Goal: Check status: Check status

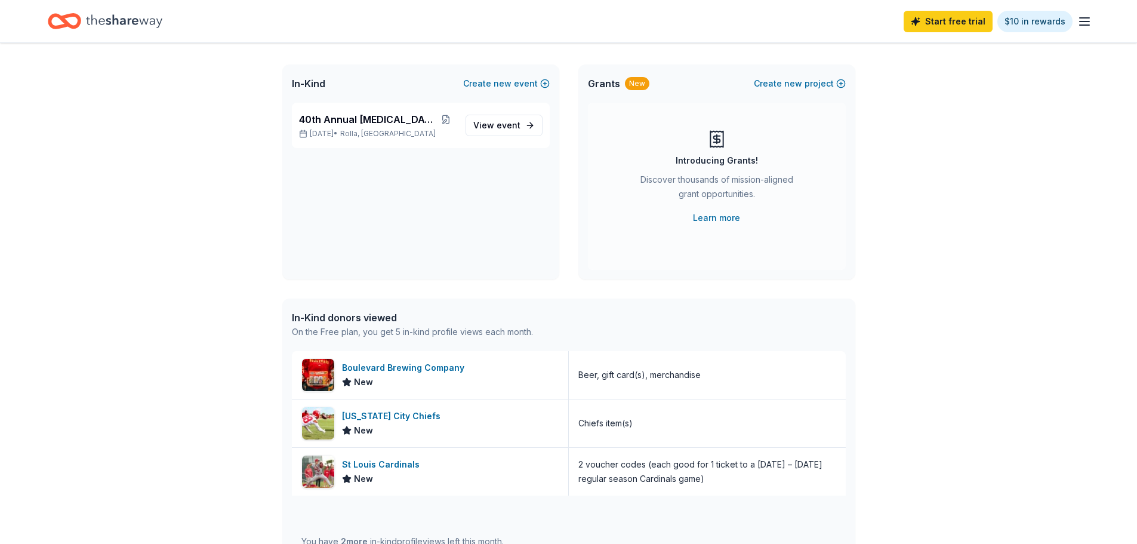
scroll to position [239, 0]
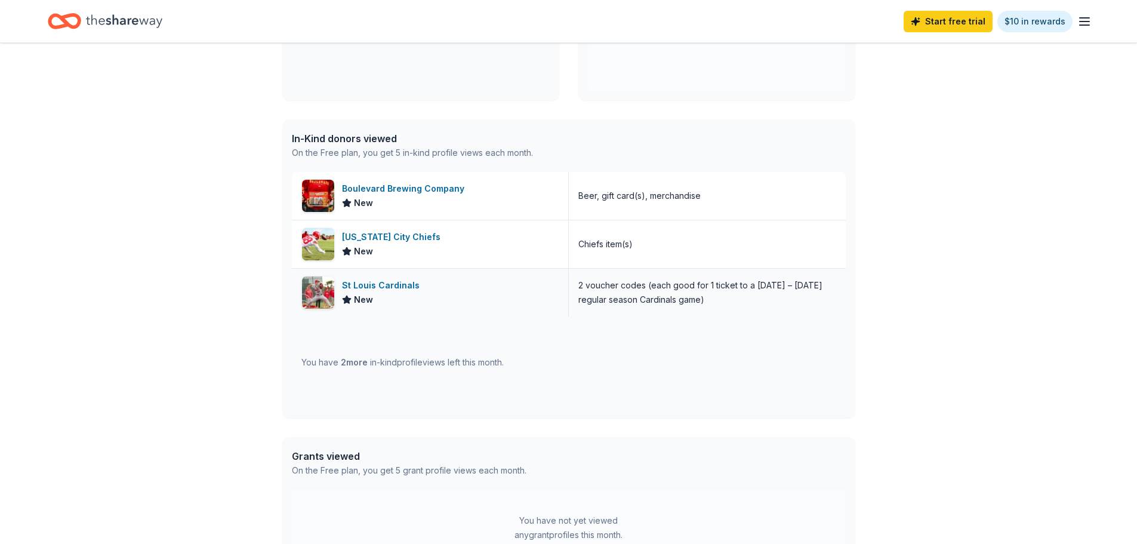
click at [418, 295] on div "New" at bounding box center [383, 299] width 82 height 14
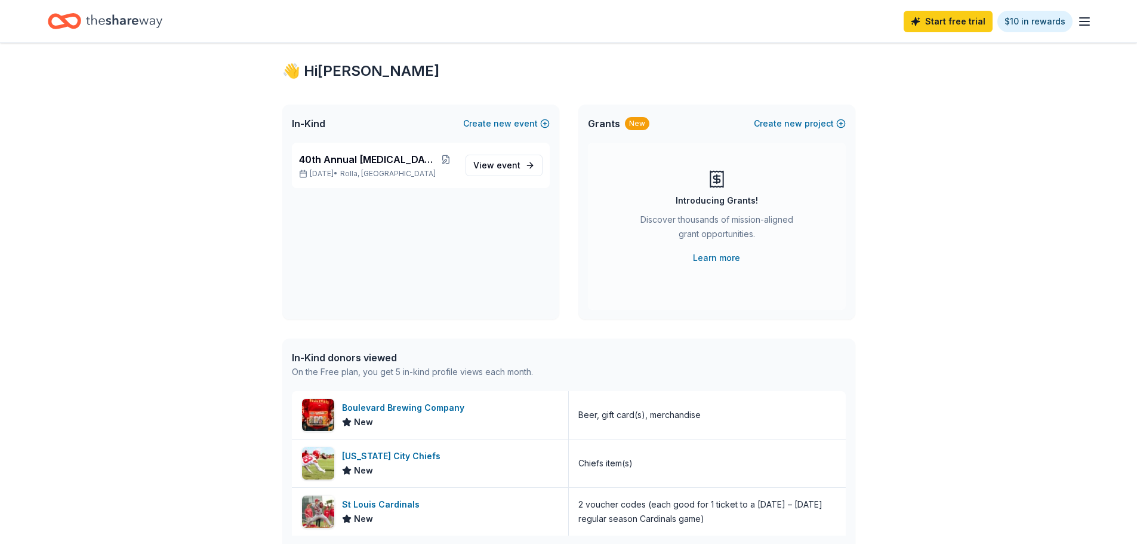
scroll to position [0, 0]
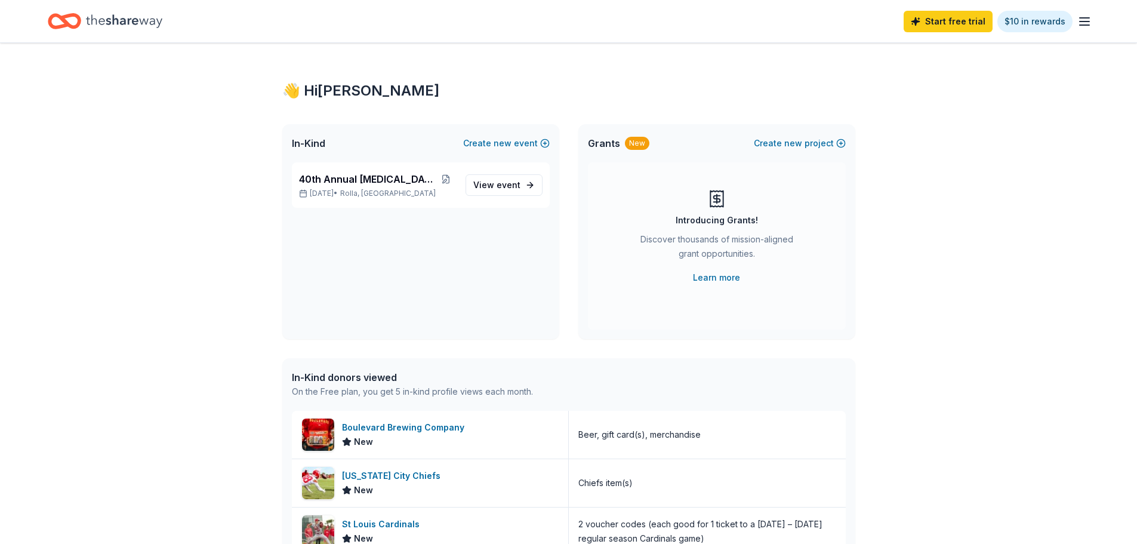
click at [1078, 26] on icon "button" at bounding box center [1084, 21] width 14 height 14
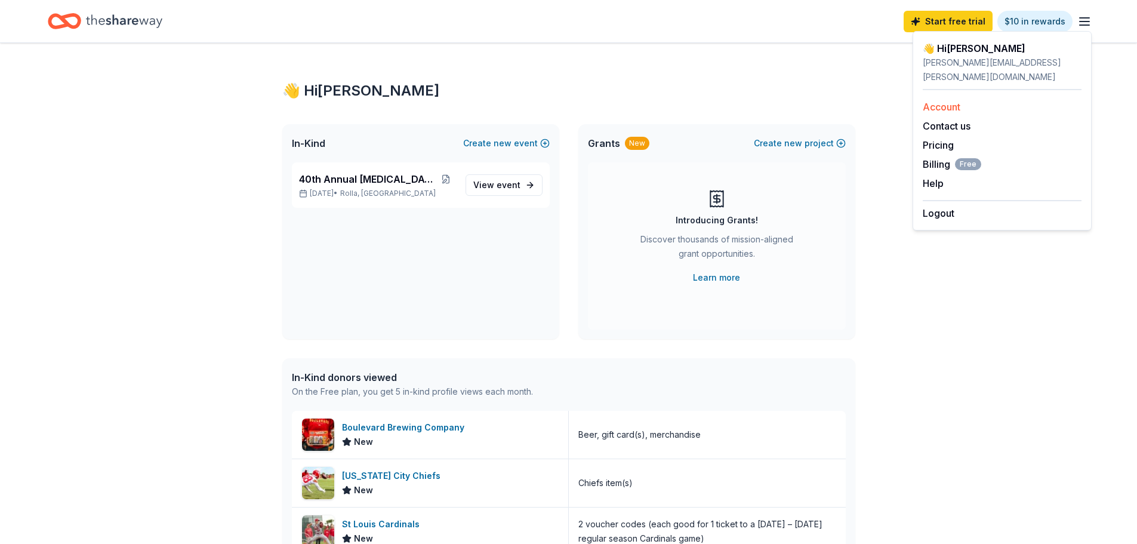
click at [939, 101] on link "Account" at bounding box center [942, 107] width 38 height 12
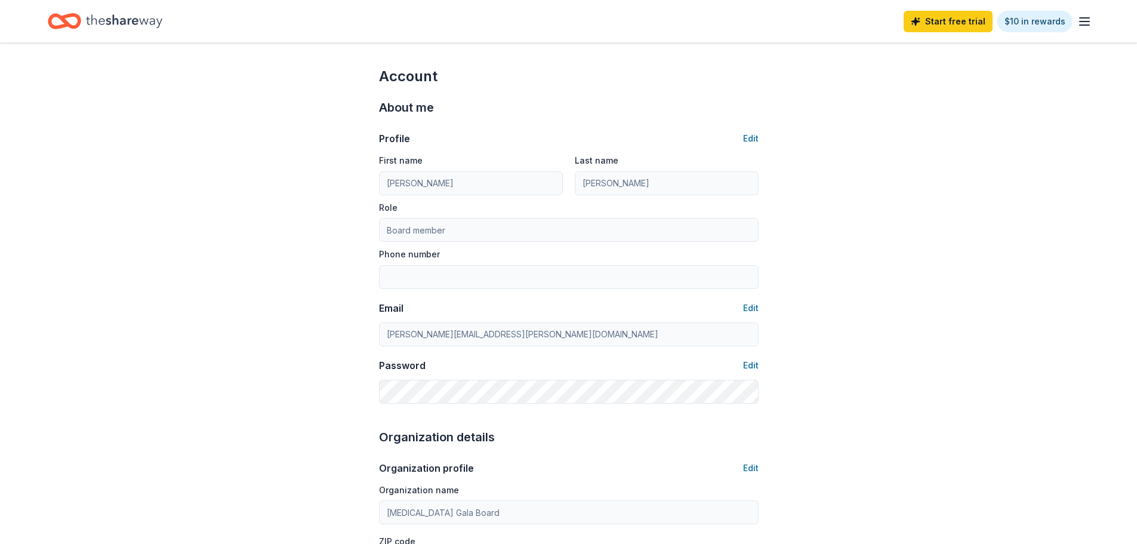
click at [71, 27] on icon "Home" at bounding box center [70, 21] width 19 height 12
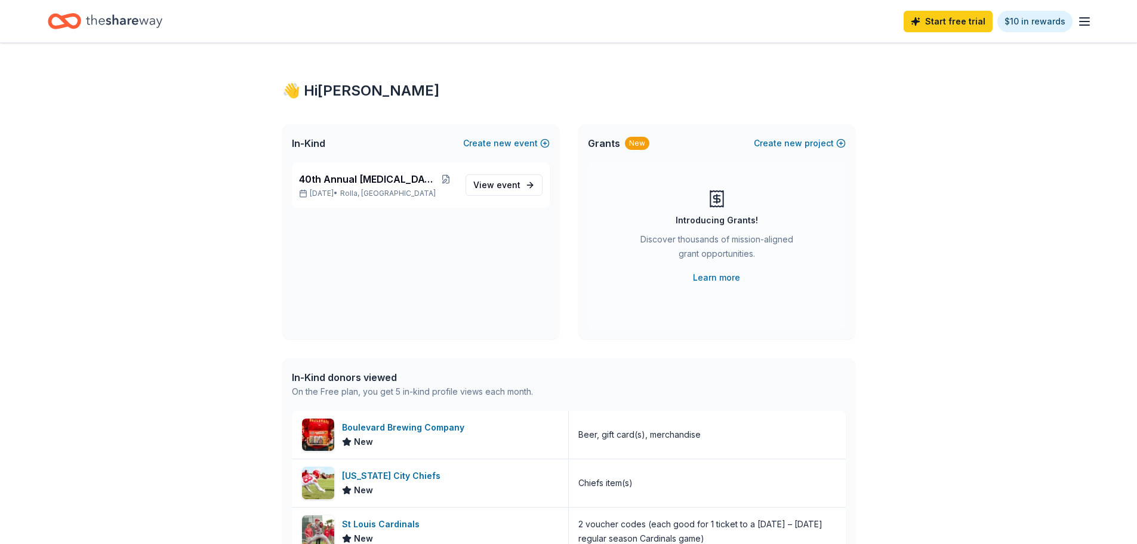
click at [77, 36] on div "Start free trial $10 in rewards" at bounding box center [568, 21] width 1137 height 42
click at [75, 15] on icon "Home" at bounding box center [70, 21] width 19 height 12
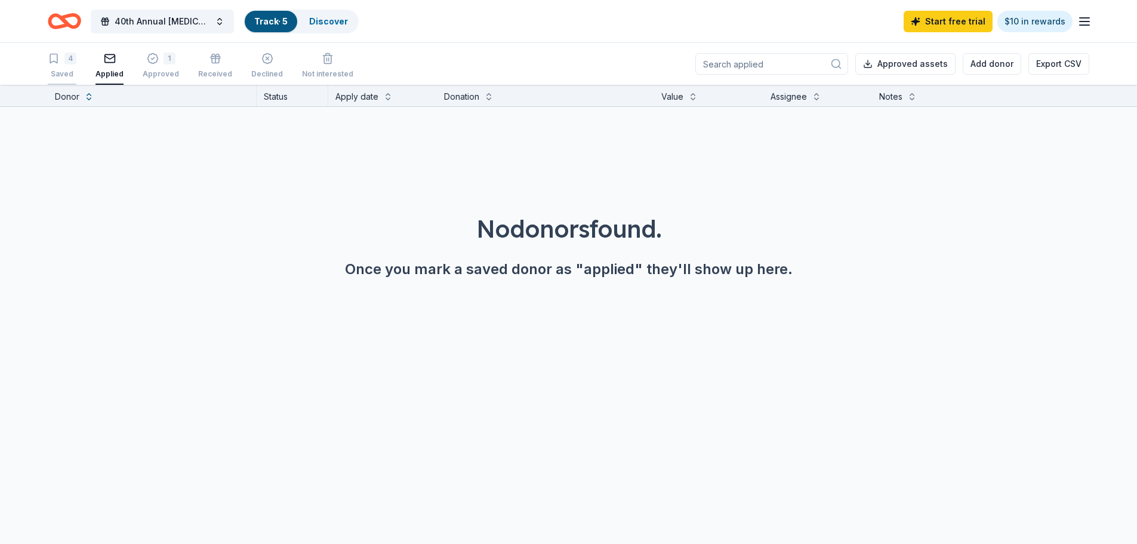
click at [69, 63] on div "4" at bounding box center [70, 59] width 12 height 12
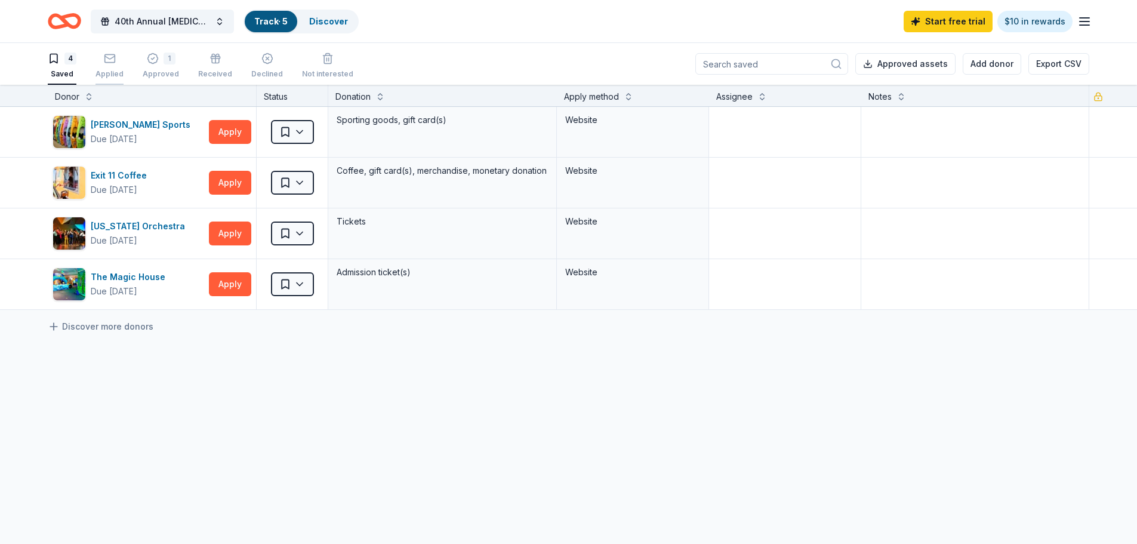
click at [113, 64] on icon "button" at bounding box center [110, 59] width 12 height 12
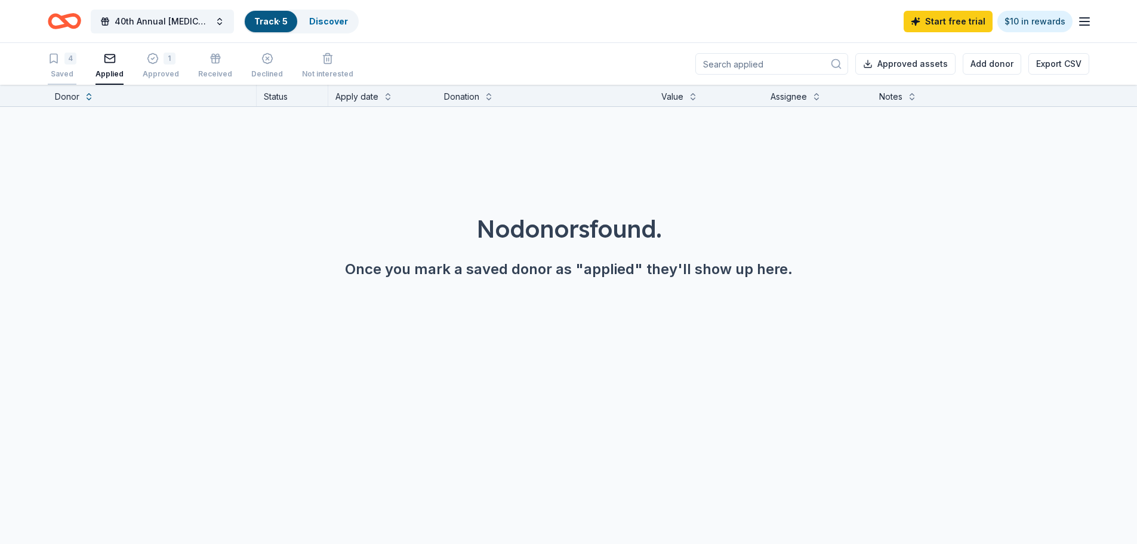
click at [57, 58] on icon "button" at bounding box center [53, 58] width 7 height 9
